Goal: Navigation & Orientation: Find specific page/section

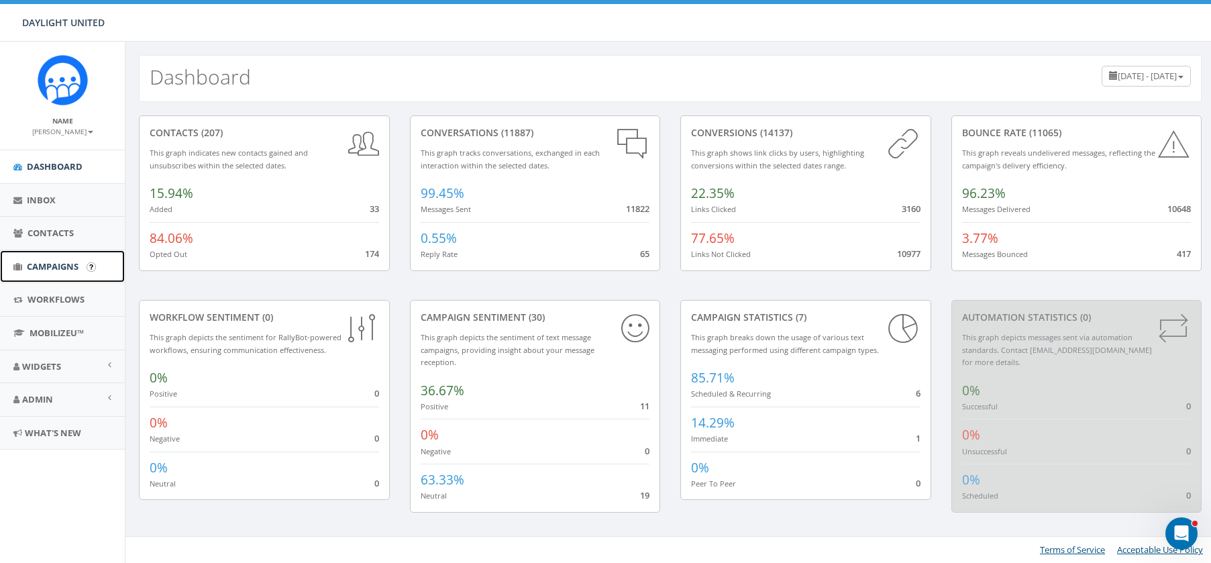
click at [48, 264] on span "Campaigns" at bounding box center [53, 266] width 52 height 12
